Goal: Obtain resource: Download file/media

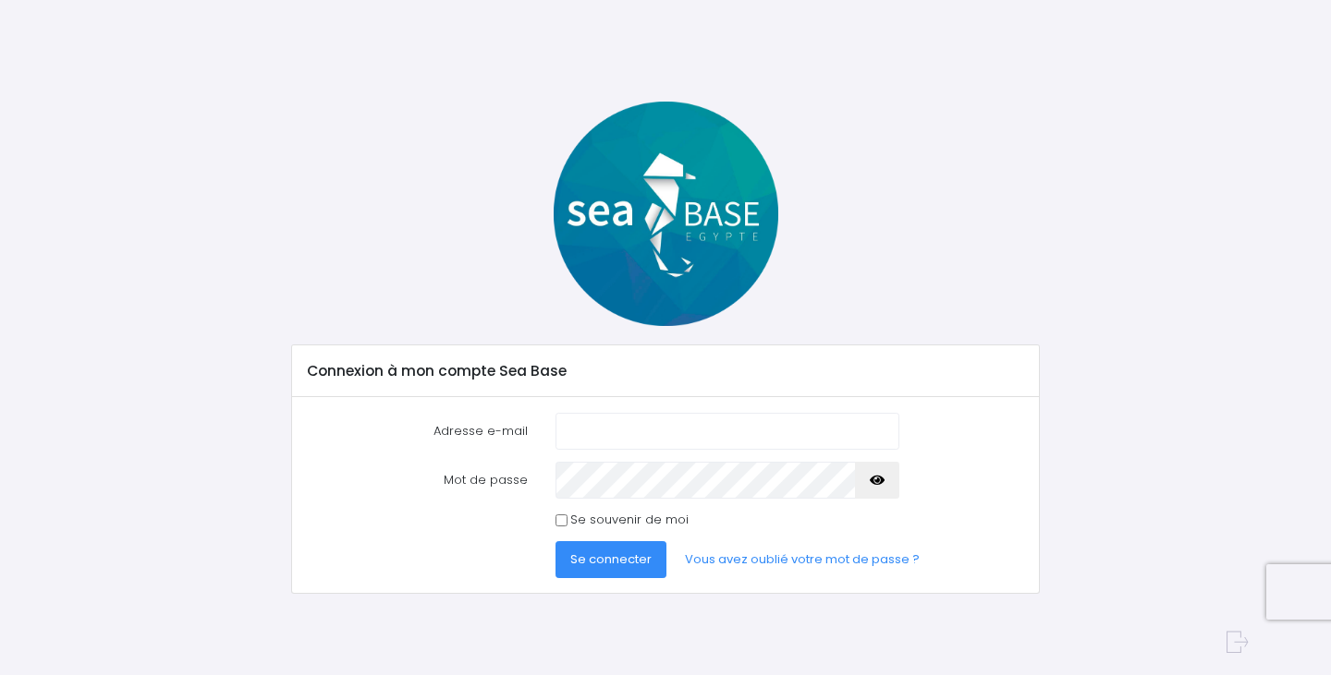
click at [861, 675] on com-1password-button at bounding box center [665, 675] width 1331 height 0
type input "[PERSON_NAME][EMAIL_ADDRESS][DOMAIN_NAME]"
click at [651, 562] on button "Se connecter" at bounding box center [610, 559] width 111 height 37
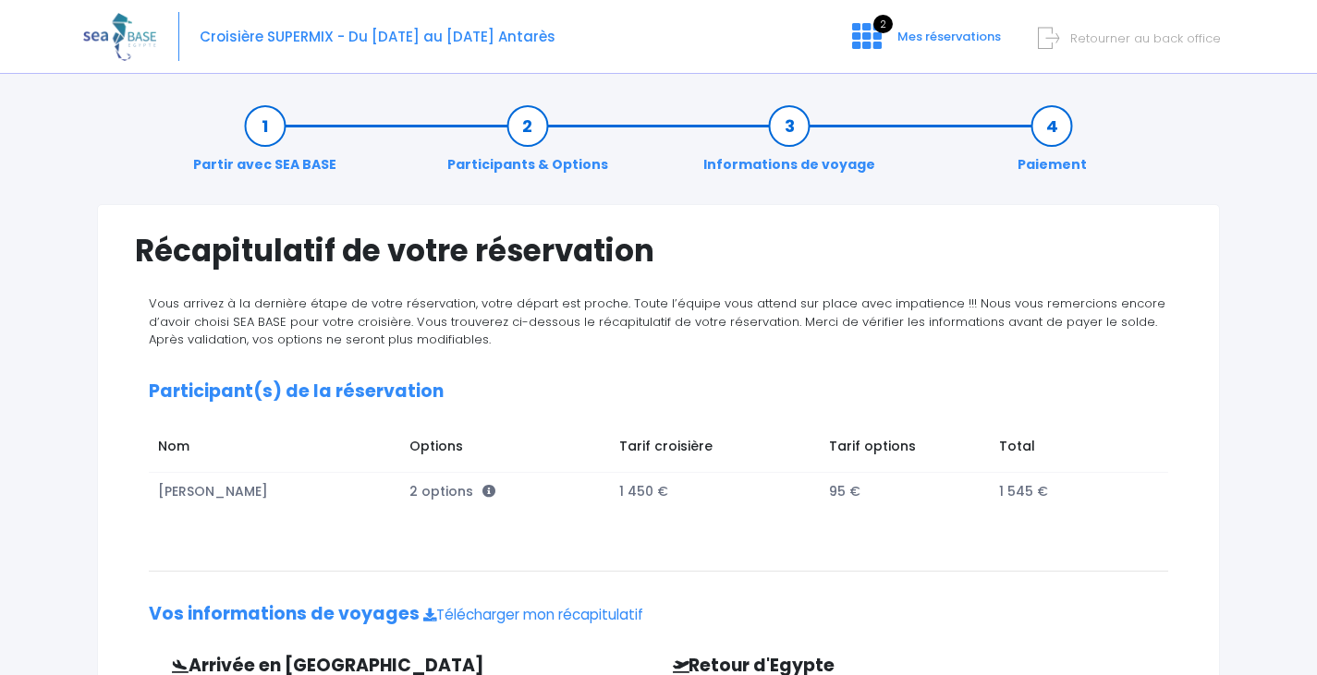
scroll to position [459, 0]
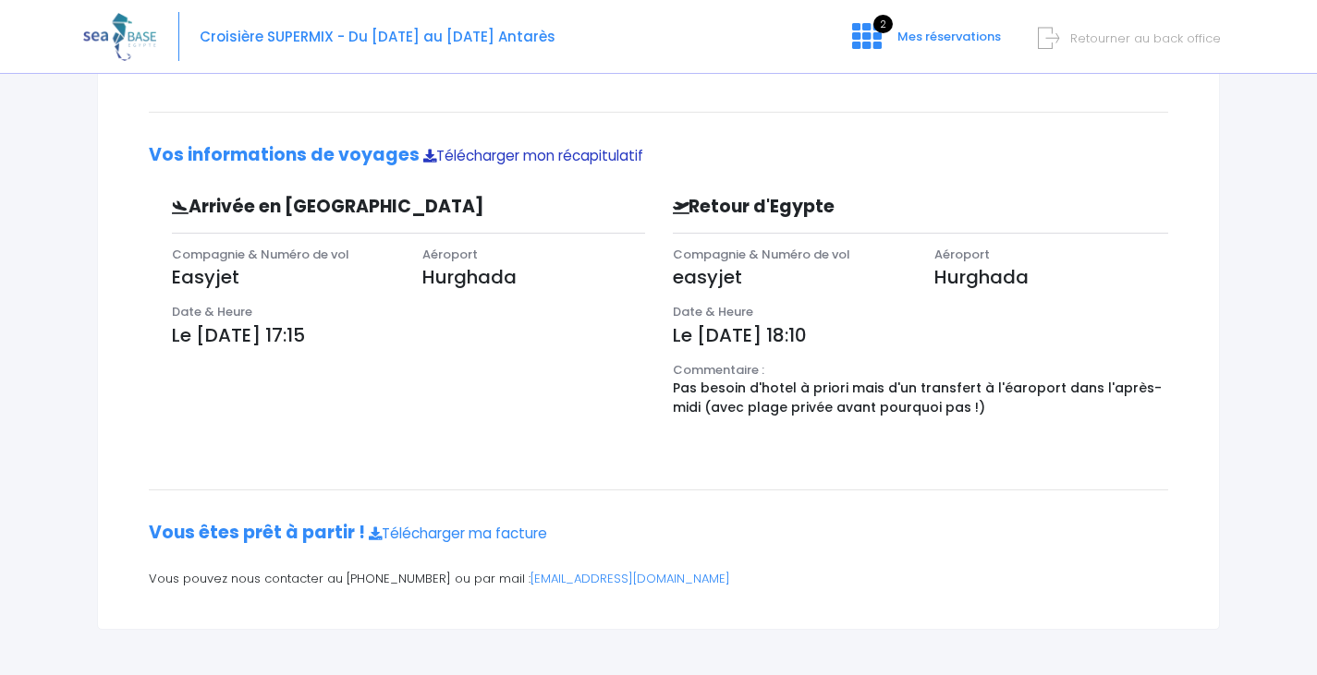
click at [524, 159] on link "Télécharger mon récapitulatif" at bounding box center [533, 155] width 220 height 19
click at [512, 529] on link "Télécharger ma facture" at bounding box center [458, 533] width 178 height 19
click at [484, 538] on link "Télécharger ma facture" at bounding box center [458, 533] width 178 height 19
click at [1146, 40] on span "Retourner au back office" at bounding box center [1145, 39] width 151 height 18
